Goal: Task Accomplishment & Management: Use online tool/utility

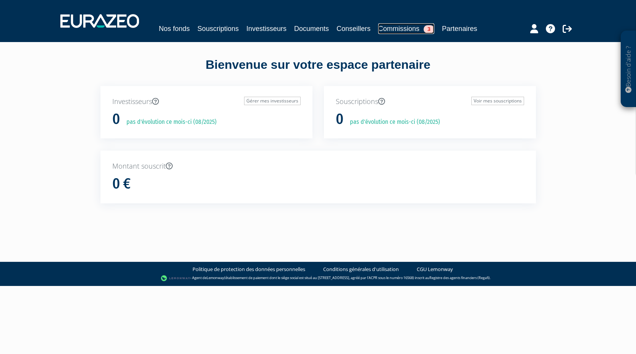
click at [412, 27] on link "Commissions 3" at bounding box center [406, 28] width 56 height 11
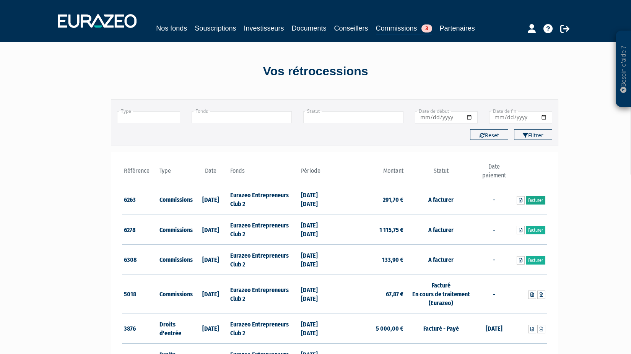
click at [537, 201] on link "Facturer" at bounding box center [535, 200] width 19 height 8
